Goal: Obtain resource: Download file/media

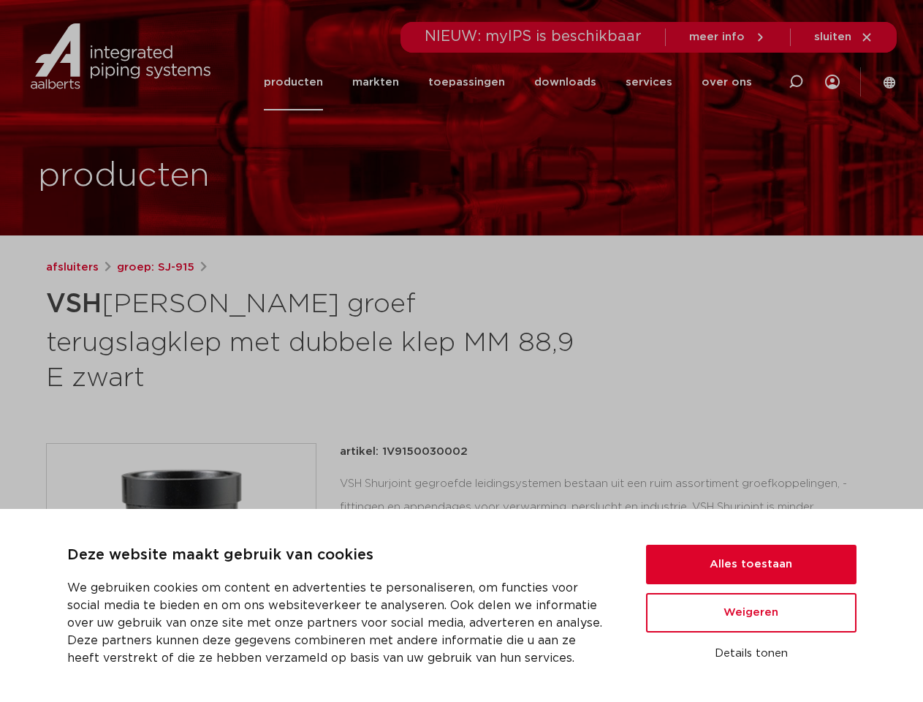
click at [461, 351] on h1 "VSH [PERSON_NAME] groef terugslagklep met dubbele klep MM 88,9 E zwart" at bounding box center [320, 339] width 549 height 114
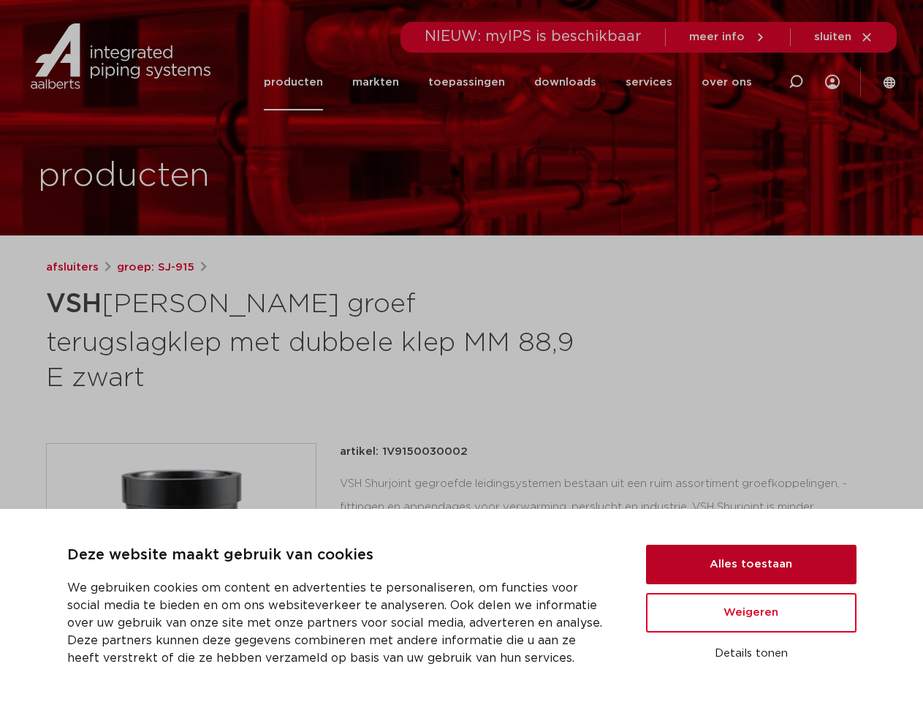
click at [751, 564] on button "Alles toestaan" at bounding box center [751, 564] width 210 height 39
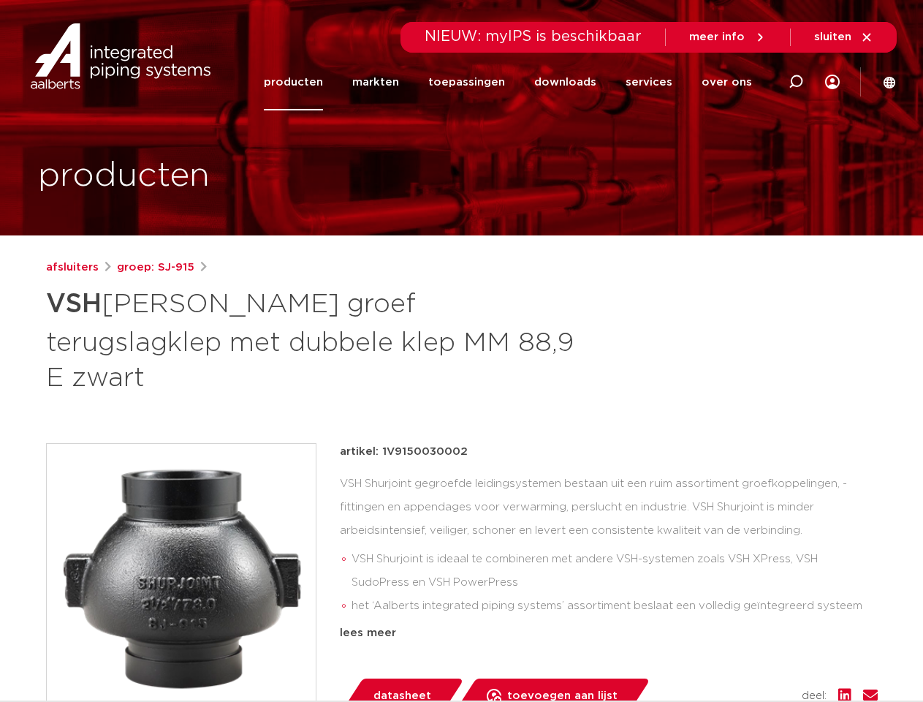
click at [751, 612] on div "artikel: 1V9150030002 VSH Shurjoint gegroefde leidingsystemen bestaan uit een r…" at bounding box center [609, 578] width 538 height 270
click at [751, 678] on div "datasheet toevoegen aan lijst opslaan in my IPS verwijder uit lijst deel:" at bounding box center [615, 695] width 526 height 35
click at [515, 82] on li "toepassingen" at bounding box center [467, 82] width 106 height 56
click at [796, 82] on icon at bounding box center [796, 82] width 18 height 18
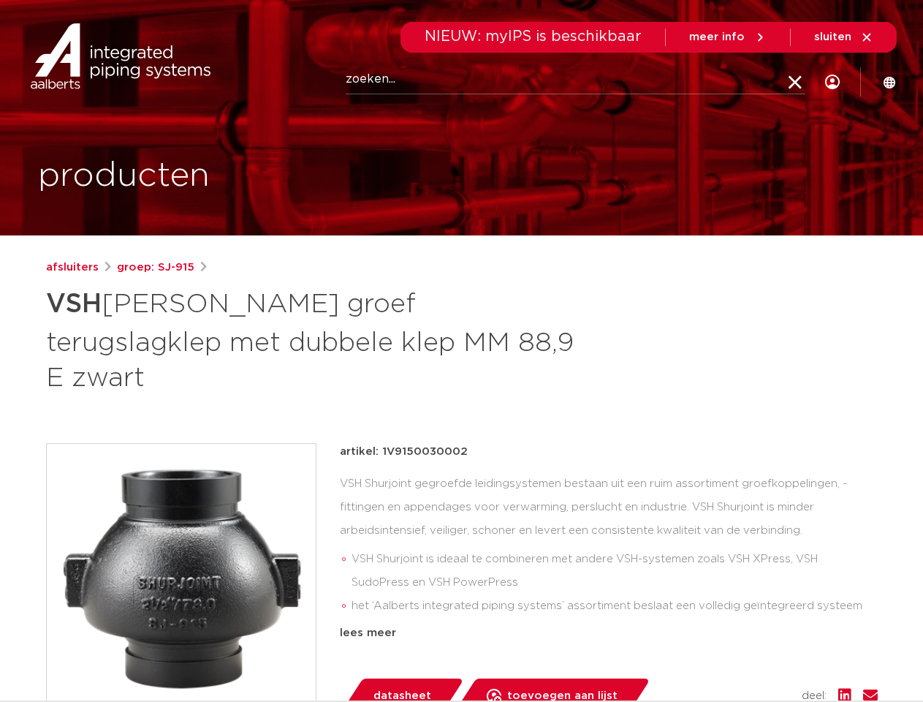
click at [844, 37] on span "sluiten" at bounding box center [832, 36] width 37 height 11
